Goal: Manage account settings

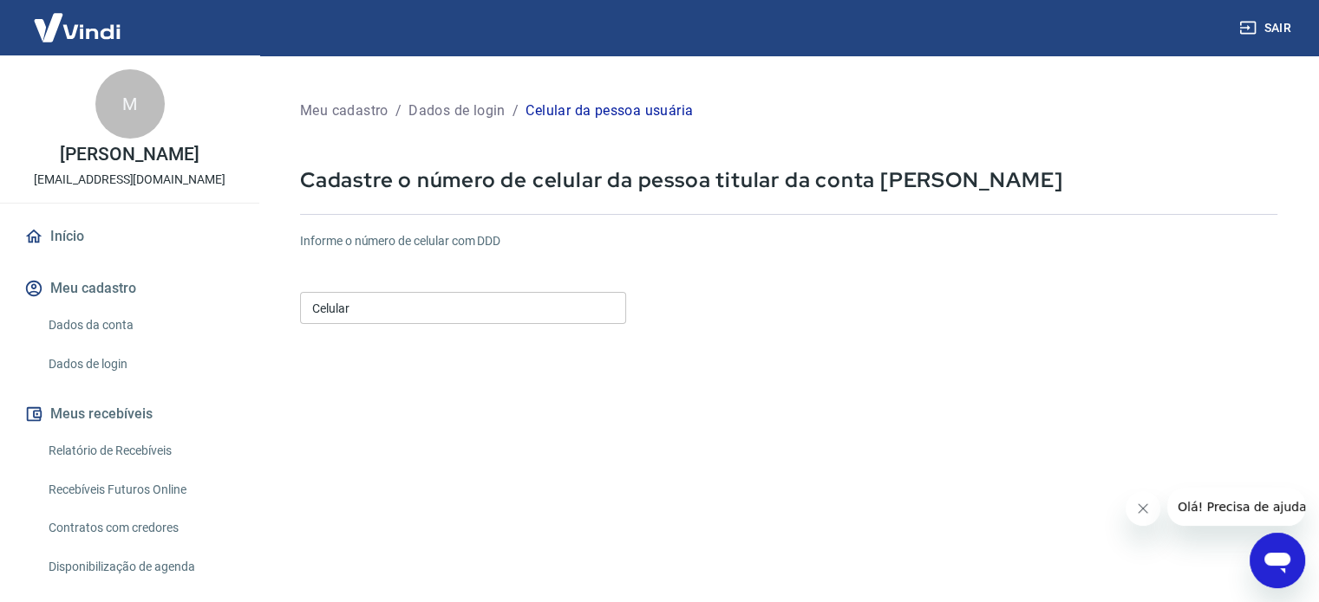
click at [479, 305] on input "Celular" at bounding box center [463, 308] width 326 height 32
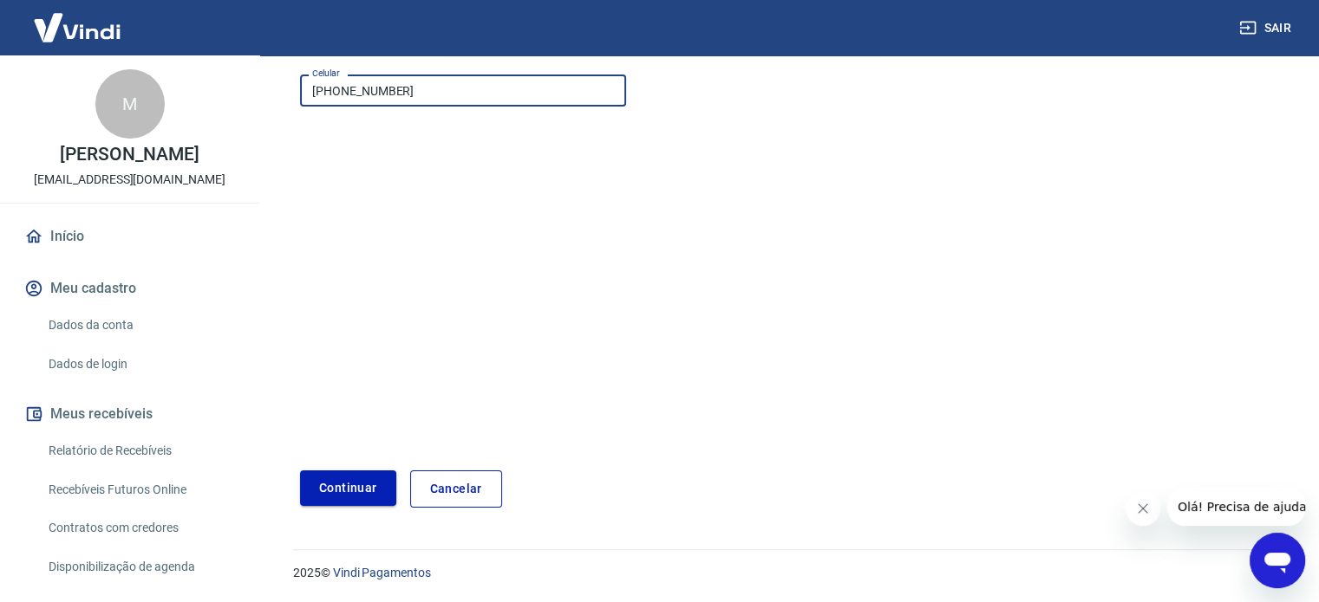
type input "(21) 99722-6267"
click at [333, 482] on button "Continuar" at bounding box center [348, 489] width 96 height 36
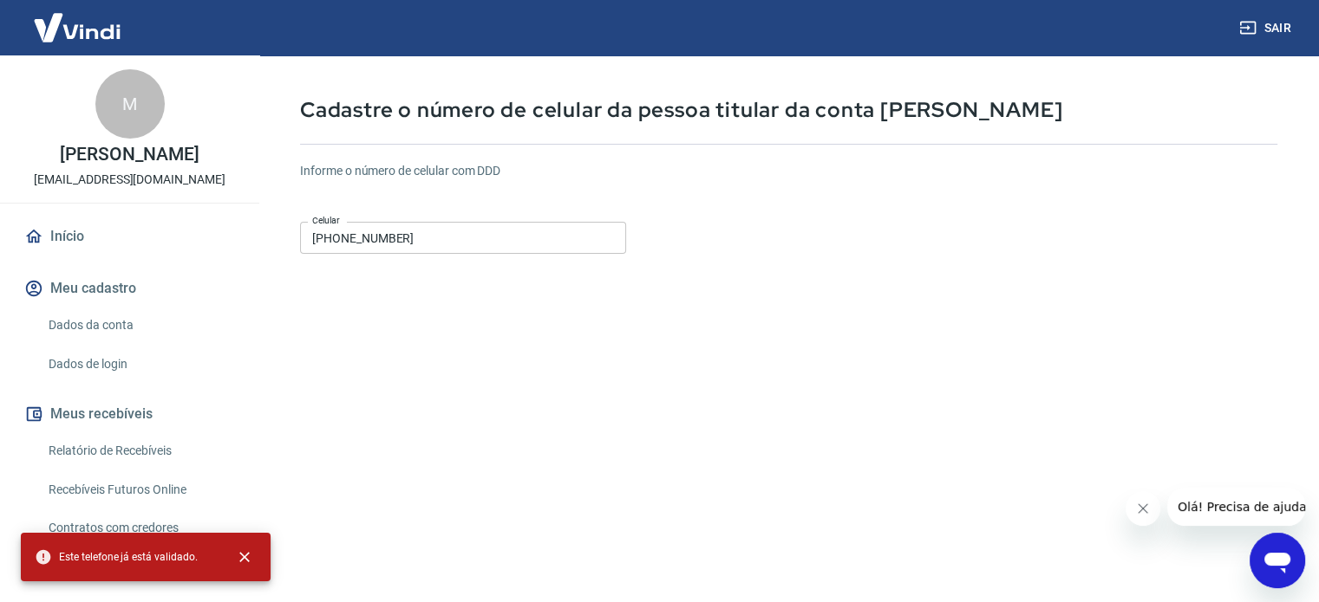
scroll to position [69, 0]
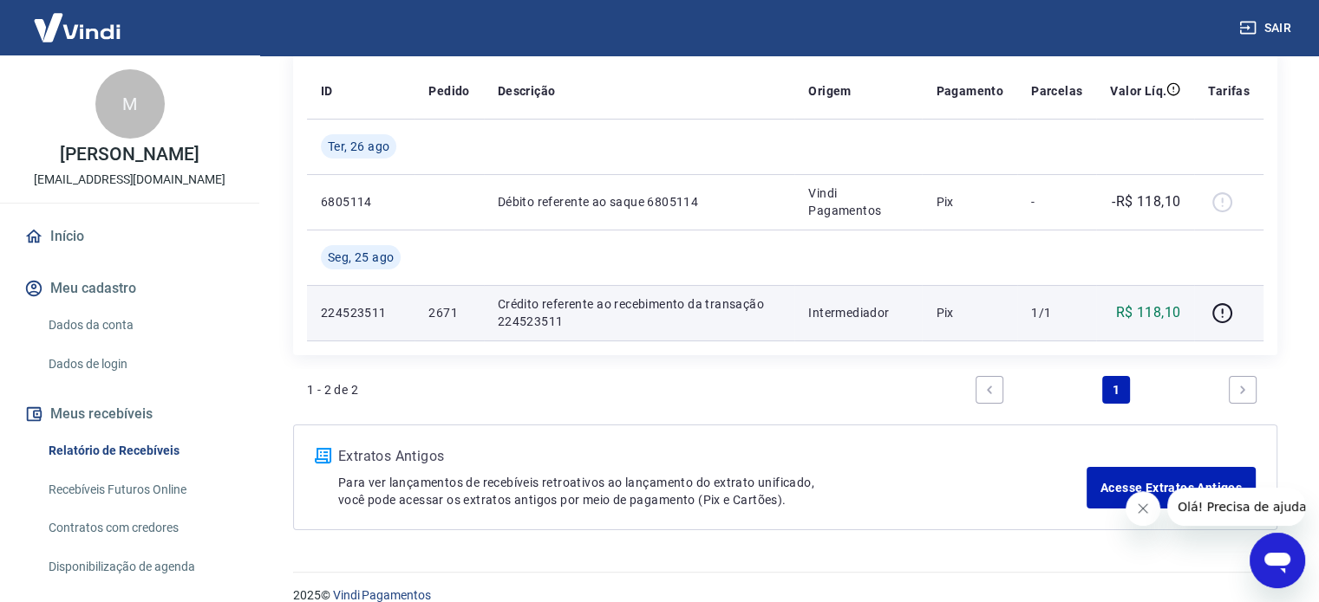
scroll to position [234, 0]
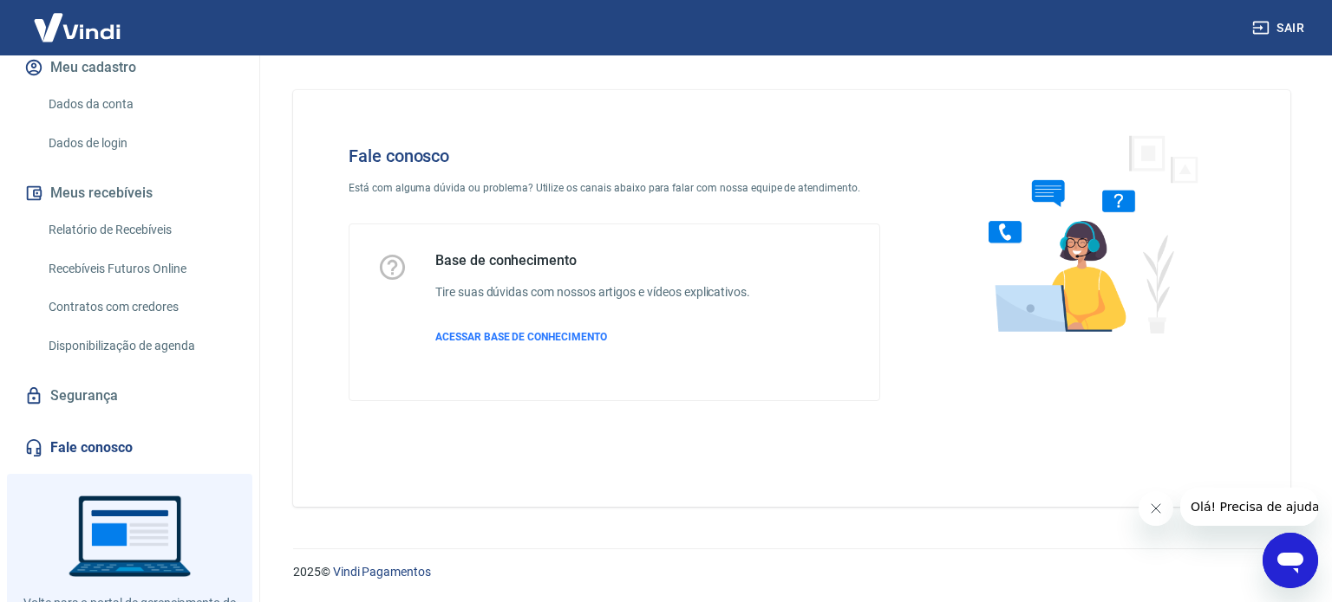
scroll to position [295, 0]
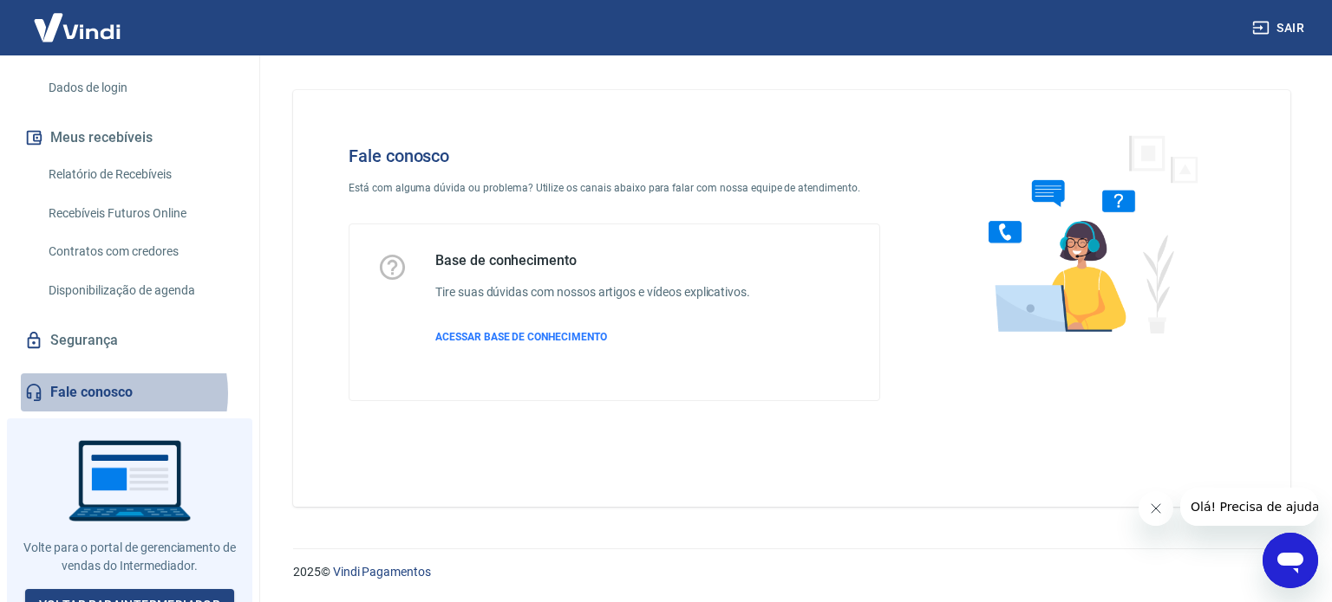
click at [100, 374] on link "Fale conosco" at bounding box center [130, 393] width 218 height 38
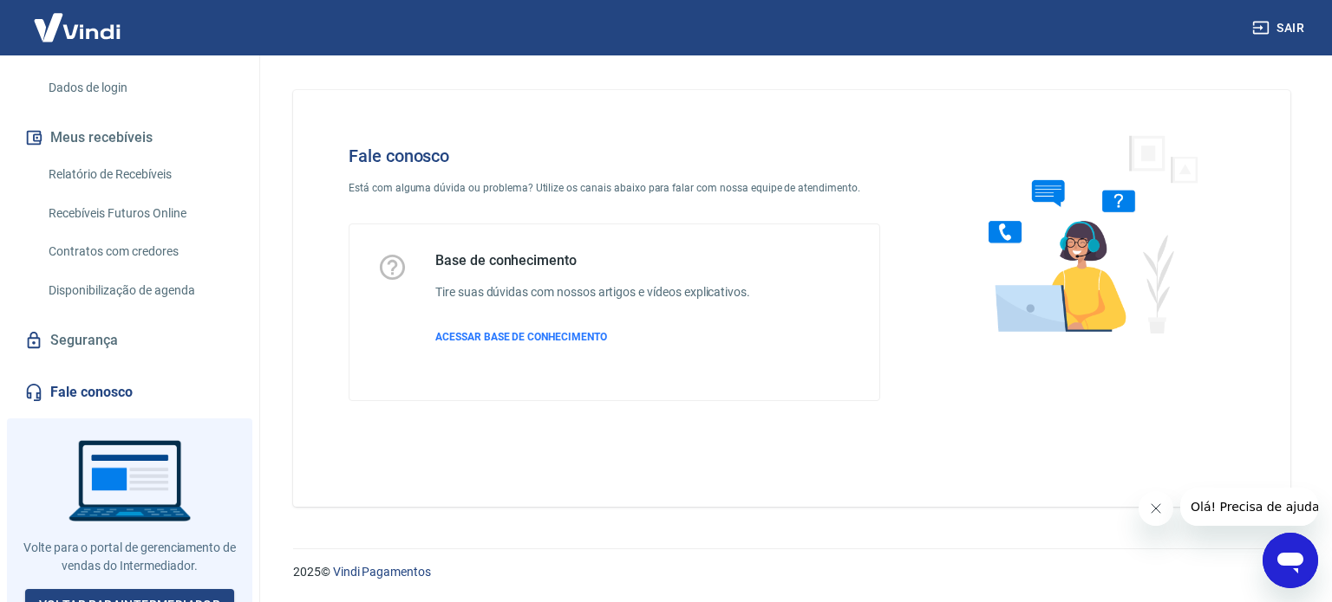
click at [1287, 560] on icon "Abrir janela de mensagens" at bounding box center [1290, 563] width 26 height 21
